Goal: Information Seeking & Learning: Learn about a topic

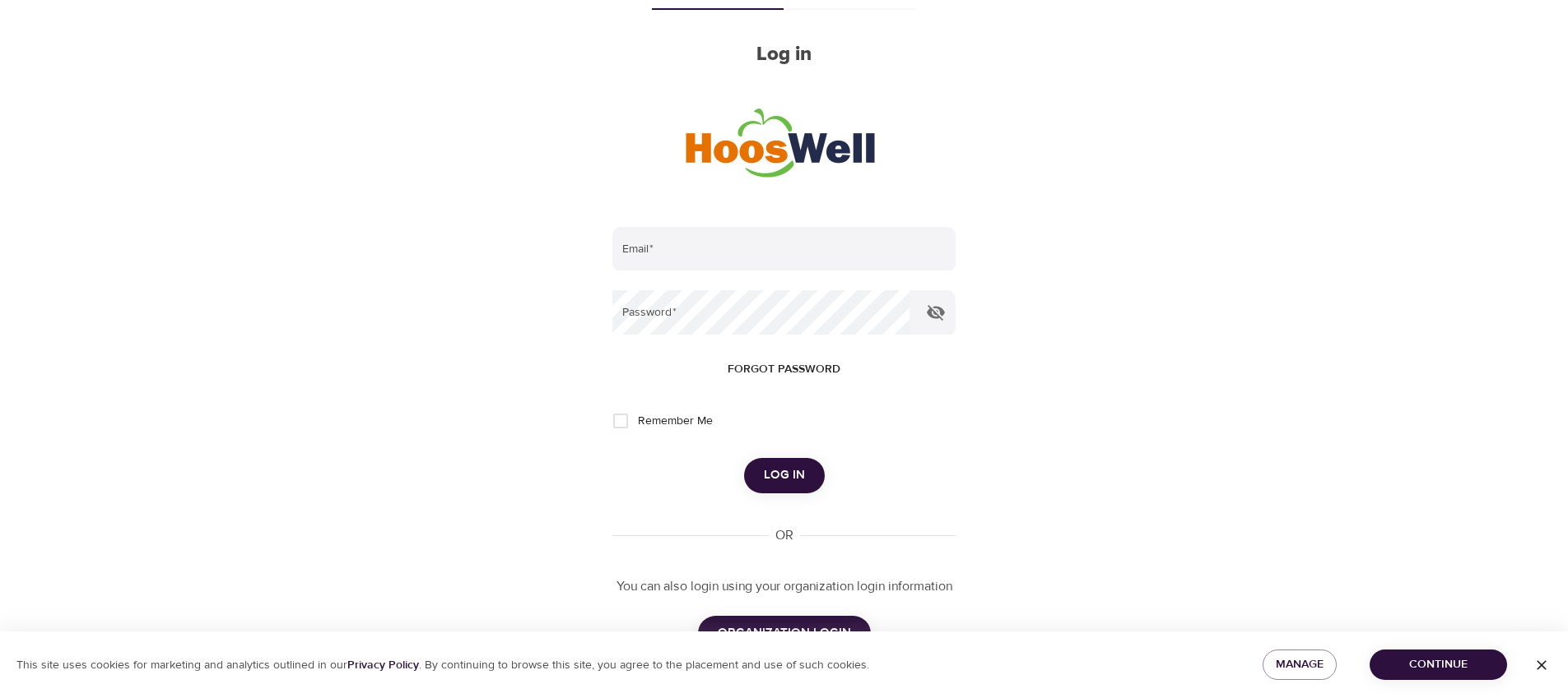
scroll to position [170, 0]
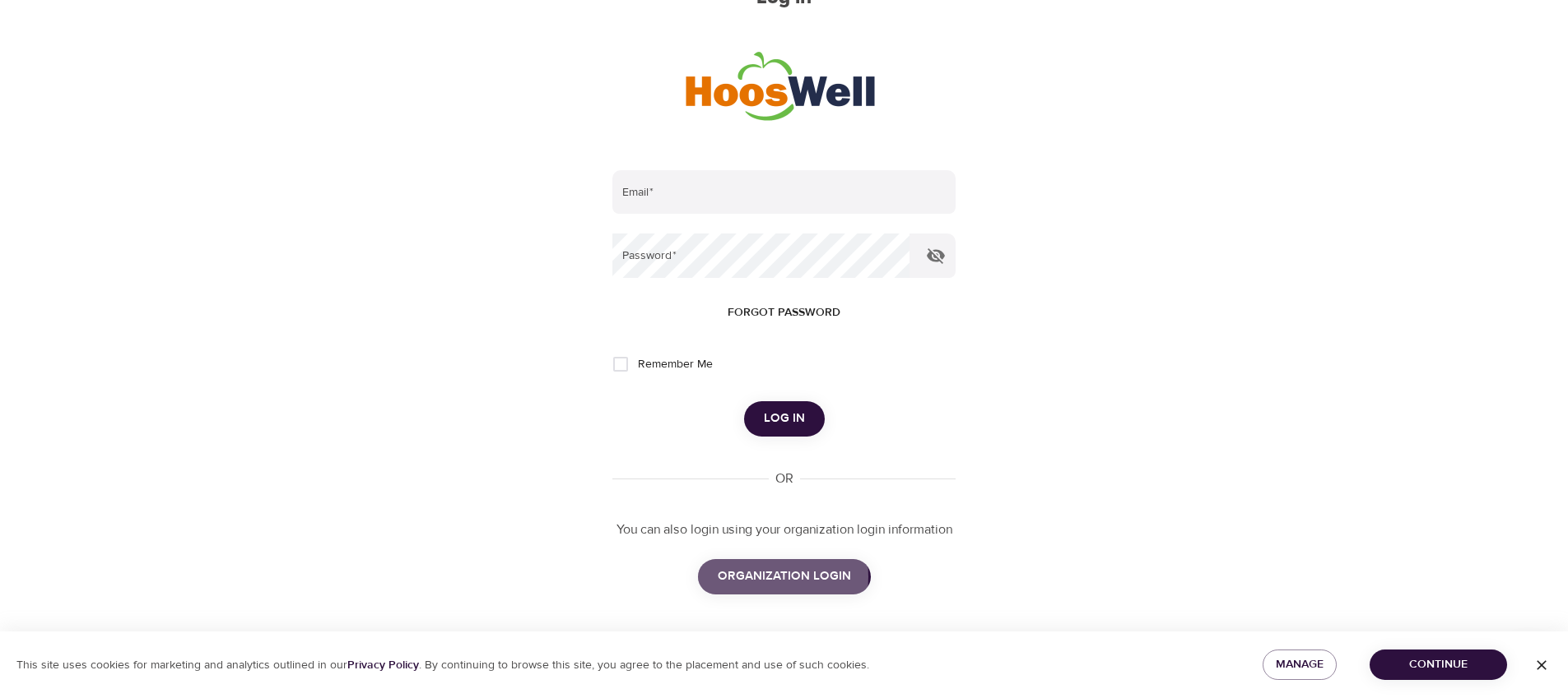
click at [750, 577] on span "ORGANIZATION LOGIN" at bounding box center [784, 577] width 134 height 22
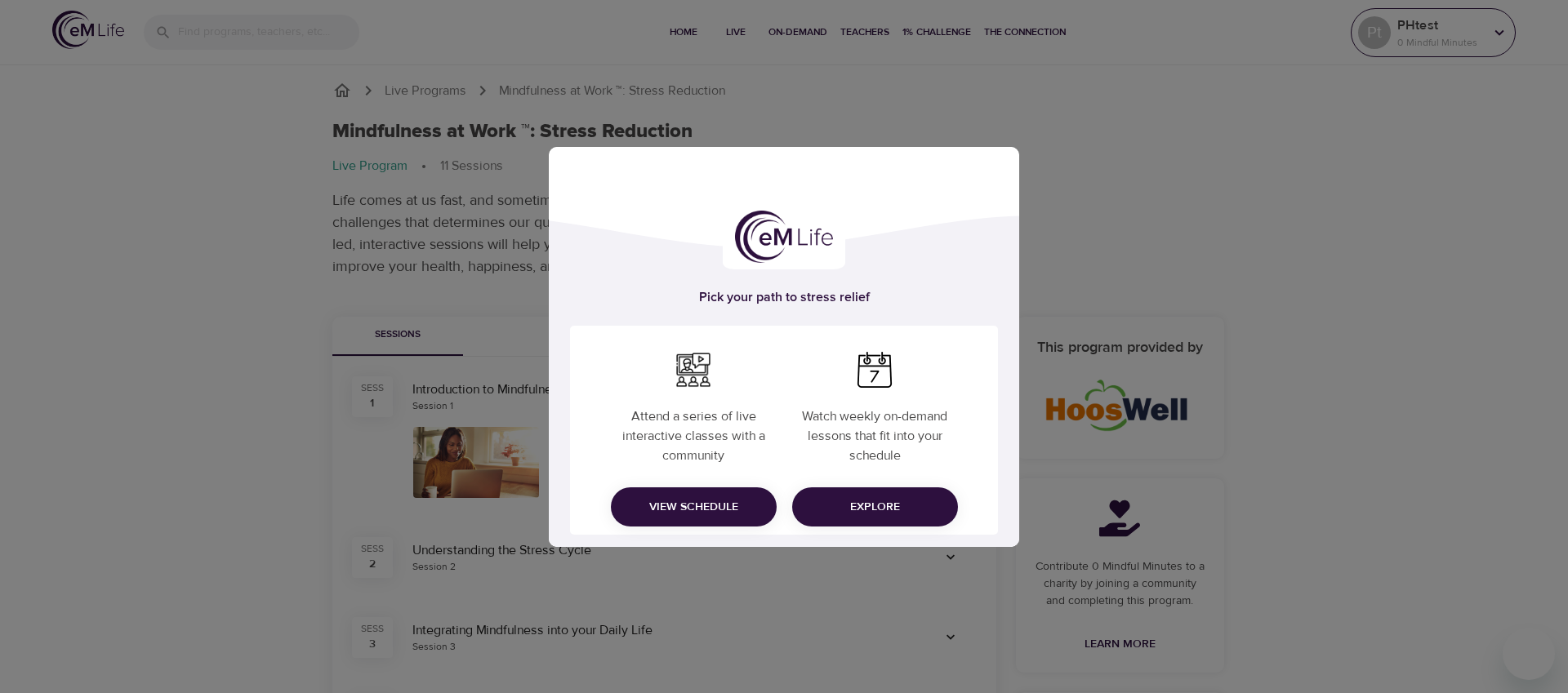
click at [1436, 43] on div "Pick your path to stress relief Attend a series of live interactive classes wit…" at bounding box center [784, 346] width 1568 height 693
click at [872, 509] on span "Explore" at bounding box center [875, 507] width 140 height 21
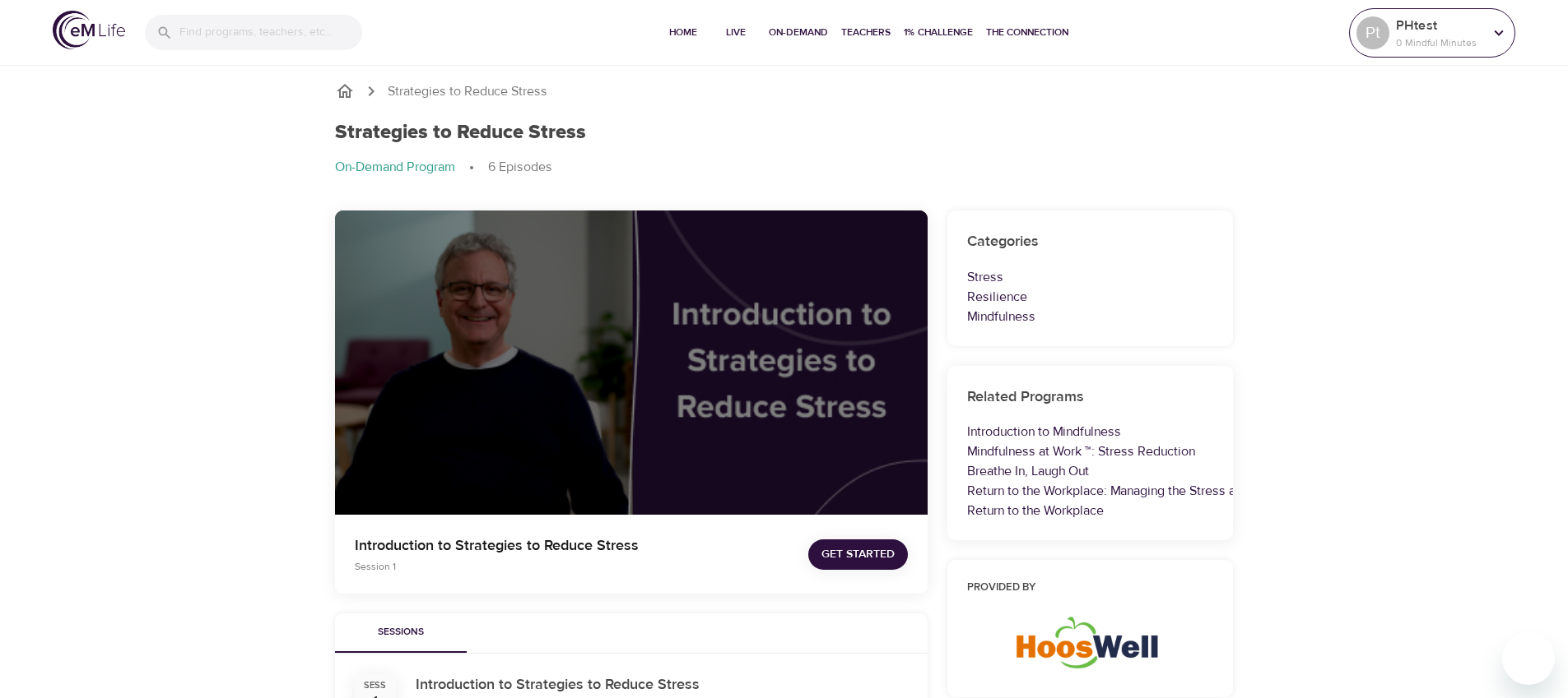
click at [1376, 35] on div "Pt" at bounding box center [1372, 32] width 33 height 33
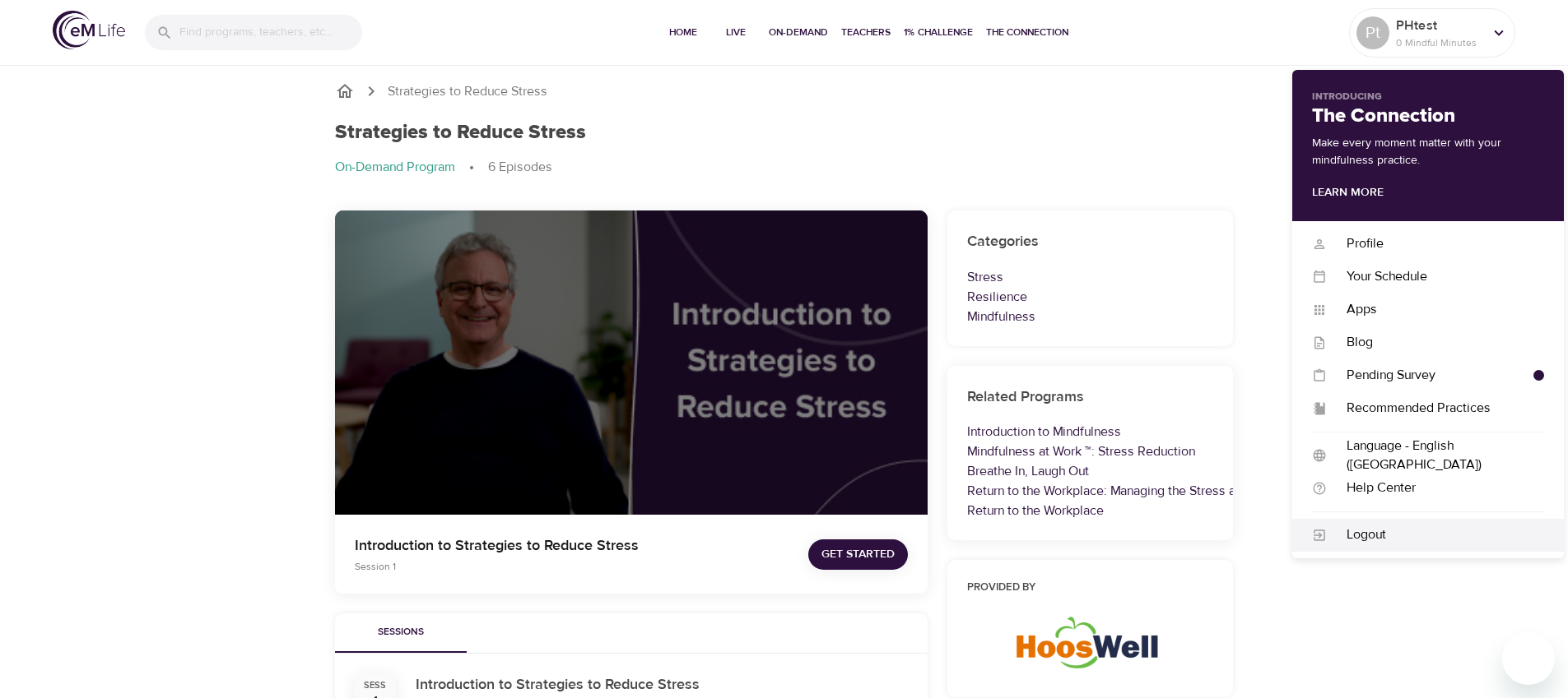
click at [1352, 528] on div "Logout" at bounding box center [1434, 535] width 217 height 19
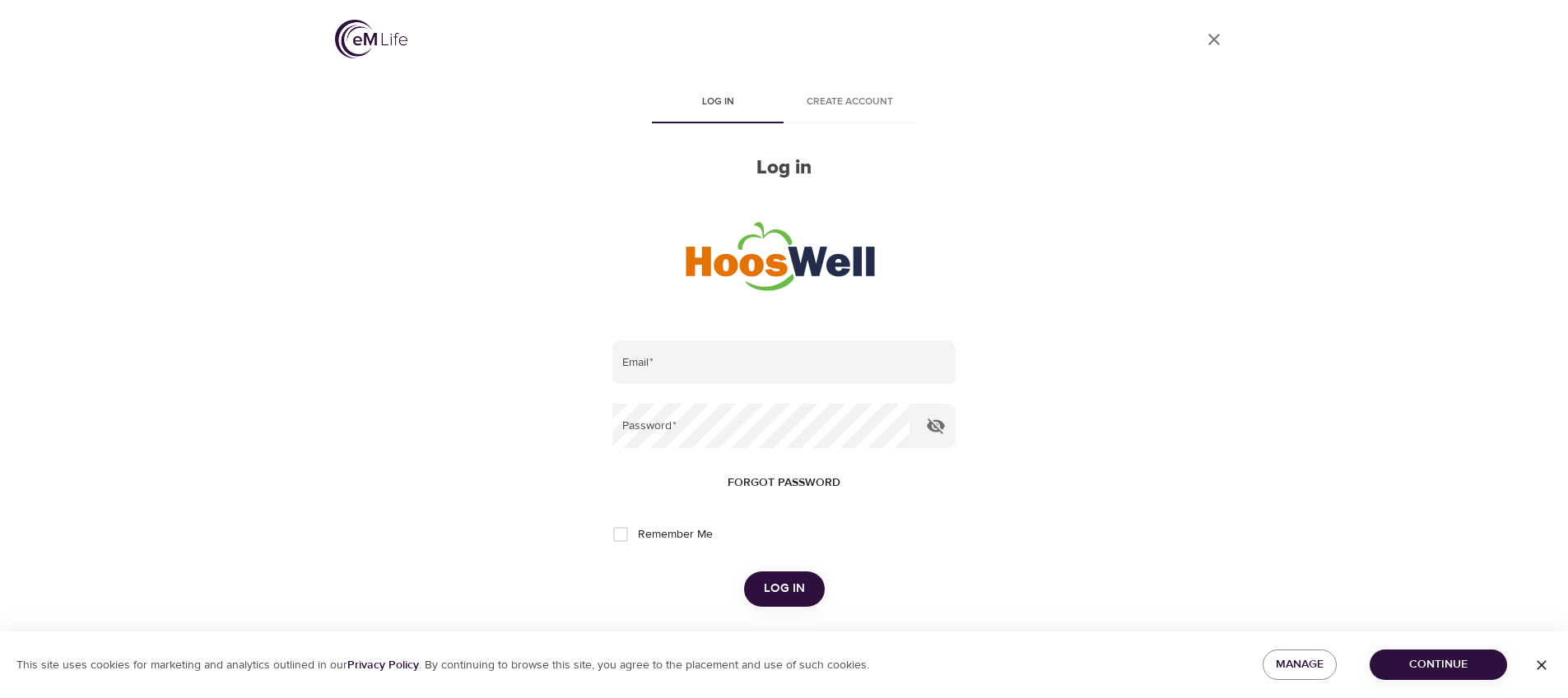
scroll to position [170, 0]
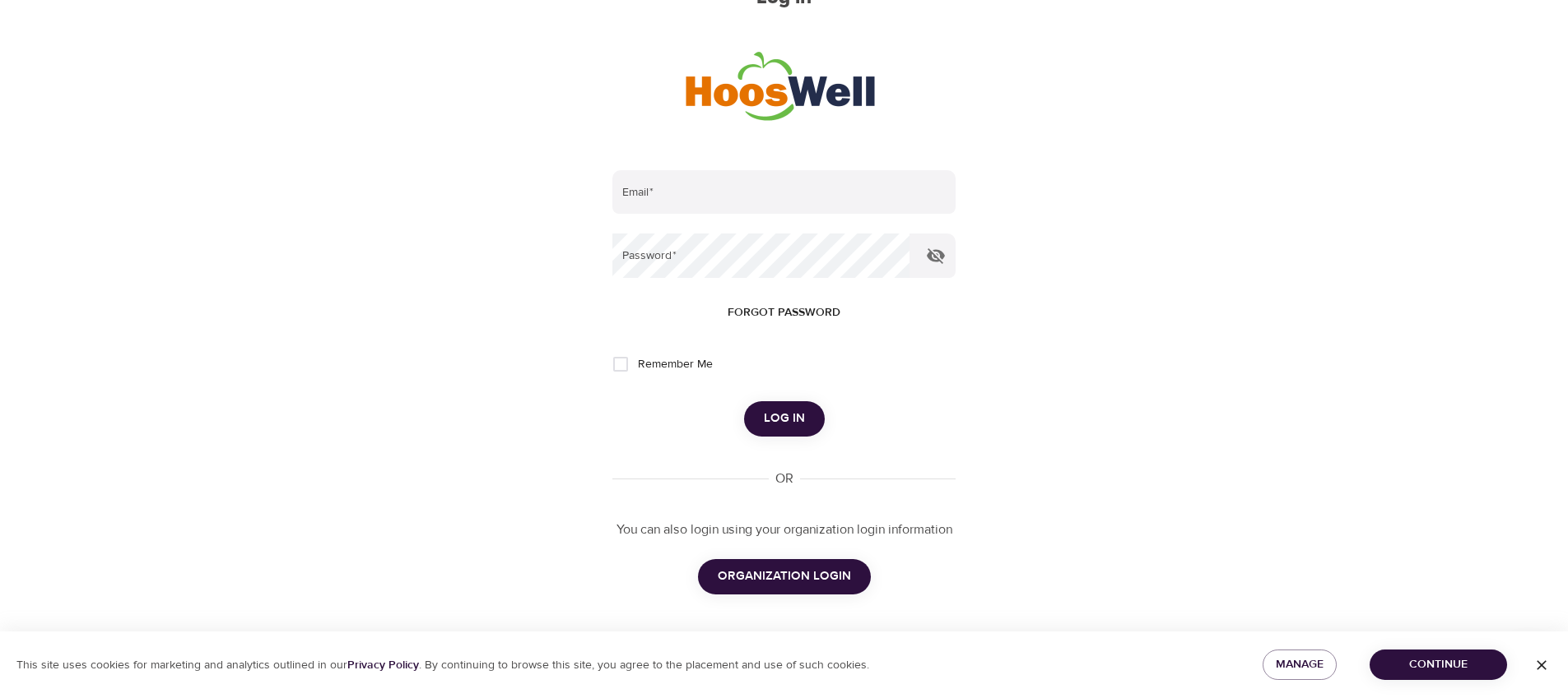
click at [777, 575] on span "ORGANIZATION LOGIN" at bounding box center [784, 577] width 134 height 22
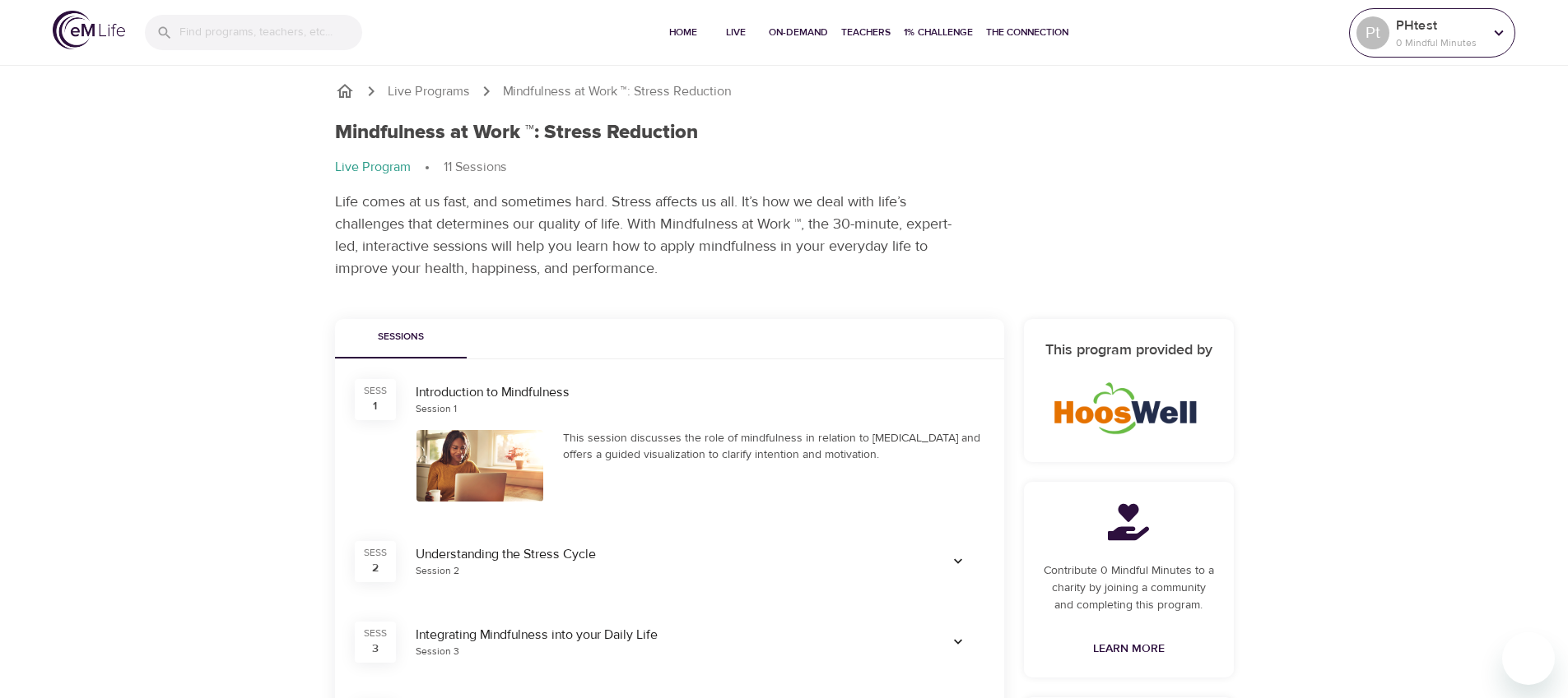
click at [1496, 34] on icon at bounding box center [1498, 32] width 18 height 18
